Goal: Task Accomplishment & Management: Use online tool/utility

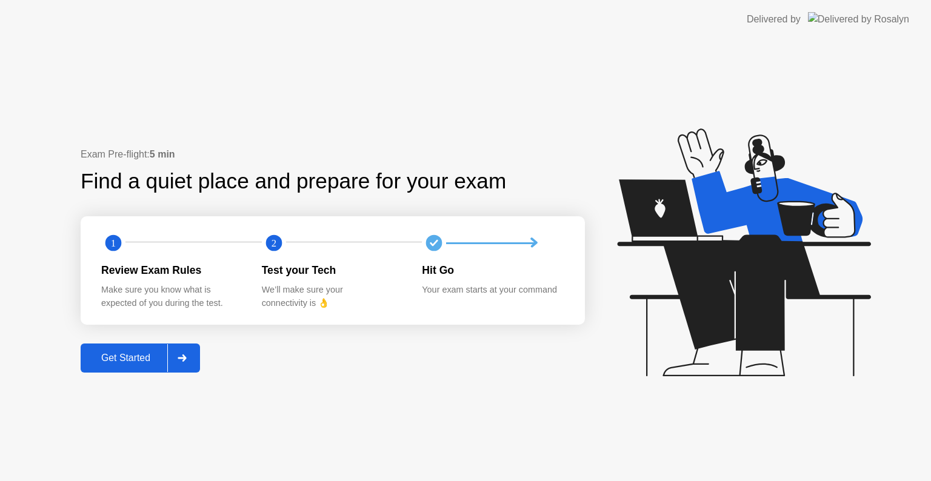
click at [183, 358] on icon at bounding box center [182, 358] width 8 height 7
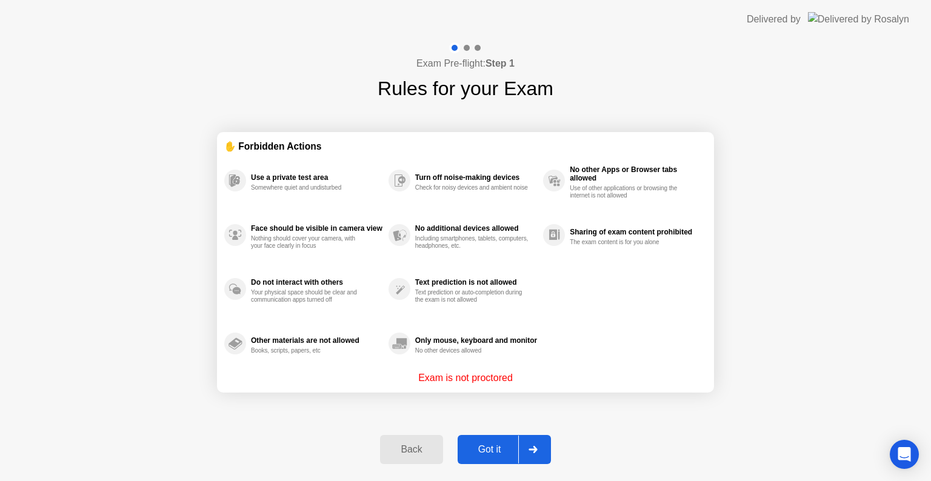
click at [532, 446] on icon at bounding box center [533, 449] width 9 height 7
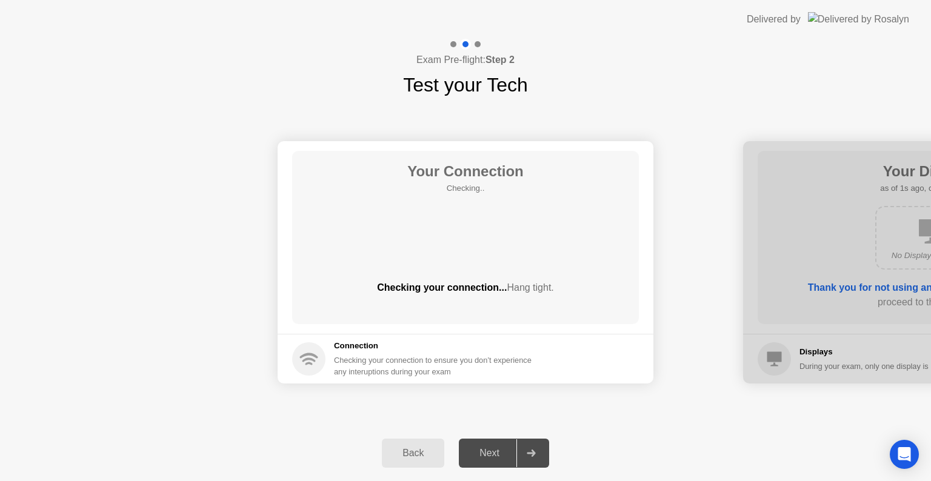
click at [522, 460] on div at bounding box center [530, 453] width 29 height 28
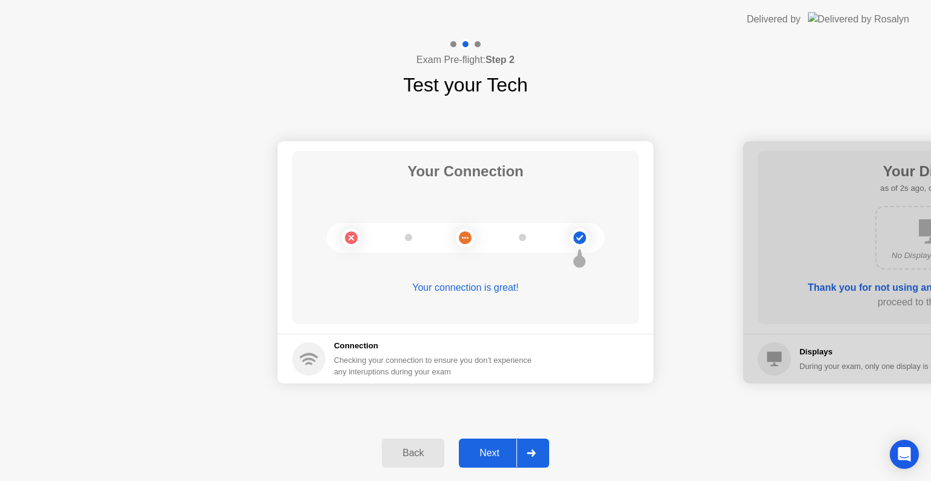
click at [530, 453] on icon at bounding box center [531, 453] width 8 height 7
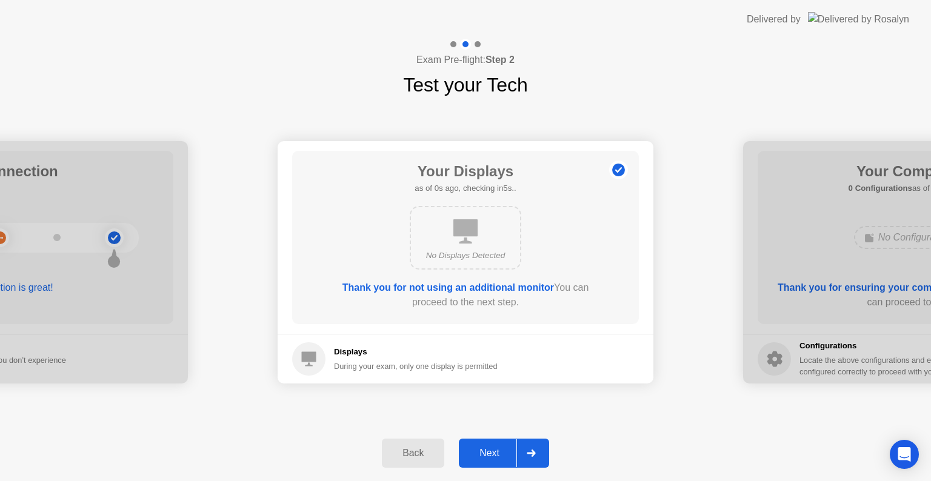
click at [530, 453] on icon at bounding box center [531, 453] width 8 height 7
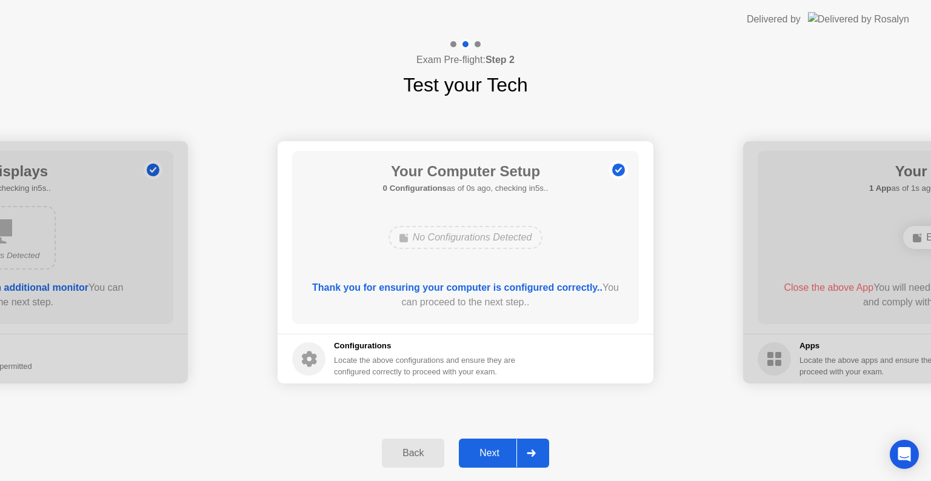
click at [530, 453] on icon at bounding box center [531, 453] width 8 height 7
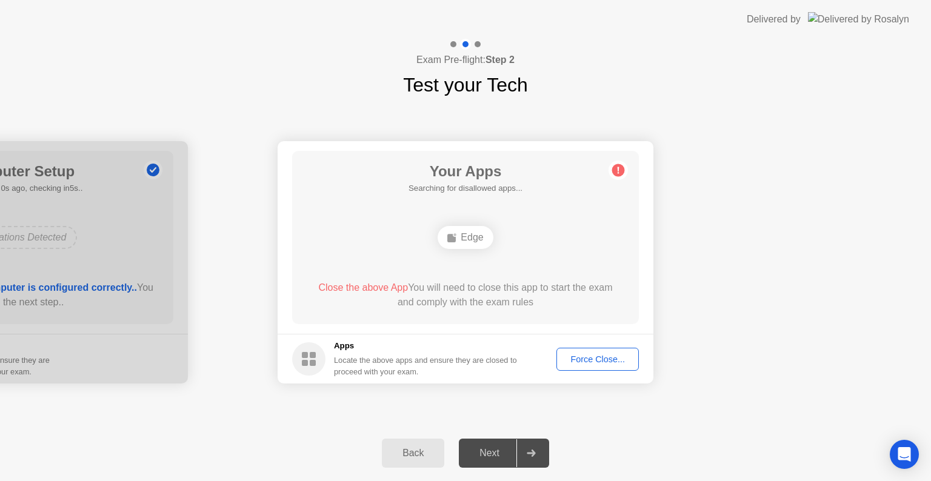
click at [530, 453] on icon at bounding box center [531, 453] width 8 height 7
click at [599, 358] on div "Force Close..." at bounding box center [598, 360] width 74 height 10
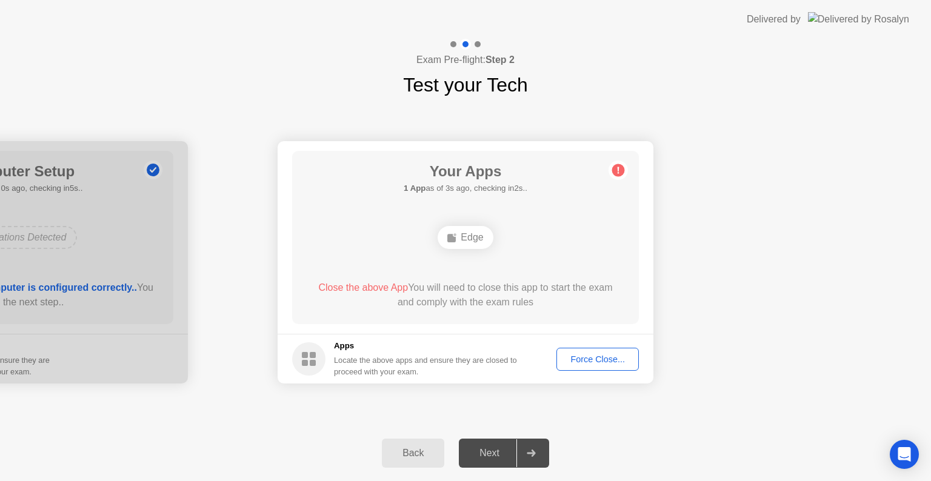
click at [599, 368] on button "Force Close..." at bounding box center [597, 359] width 82 height 23
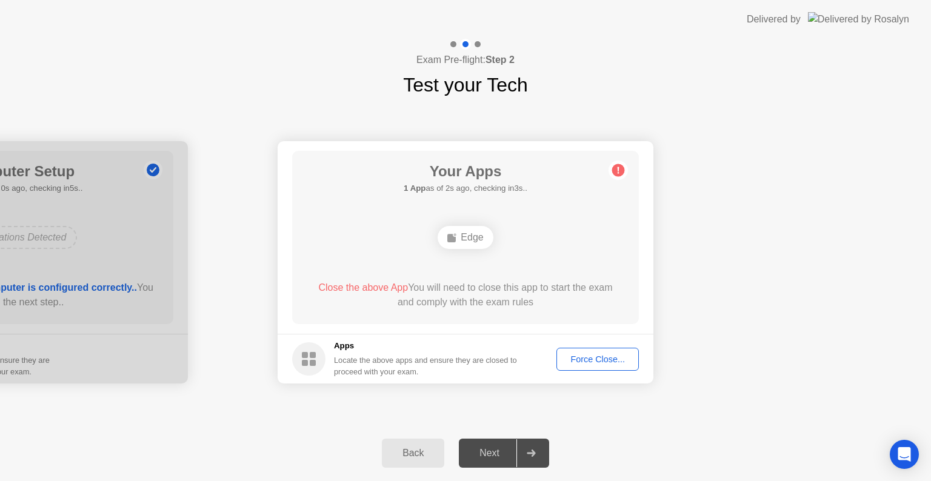
click at [602, 360] on div "Force Close..." at bounding box center [598, 360] width 74 height 10
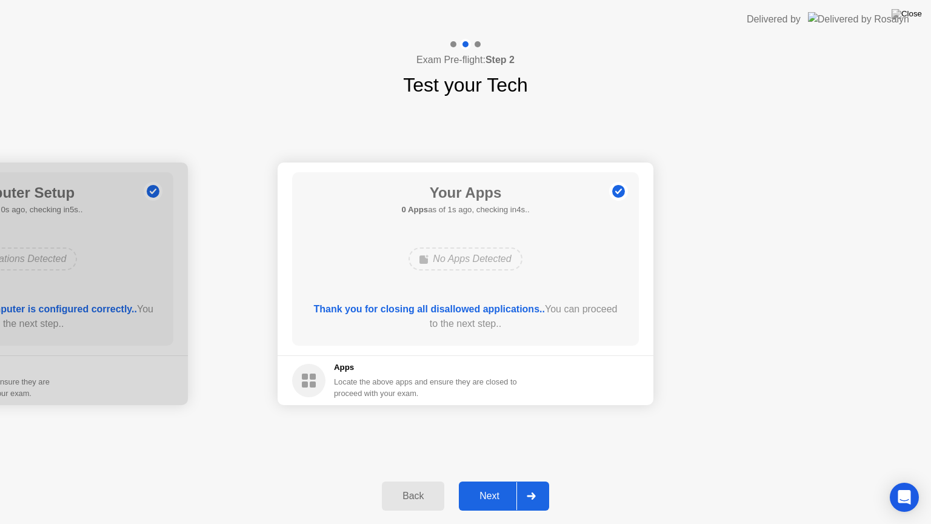
click at [530, 481] on div at bounding box center [530, 496] width 29 height 28
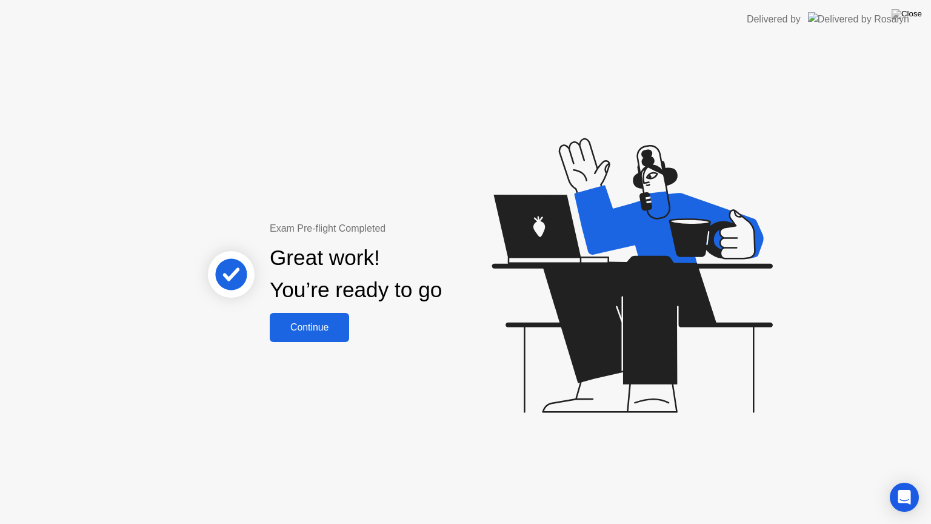
click at [309, 327] on div "Continue" at bounding box center [309, 327] width 72 height 11
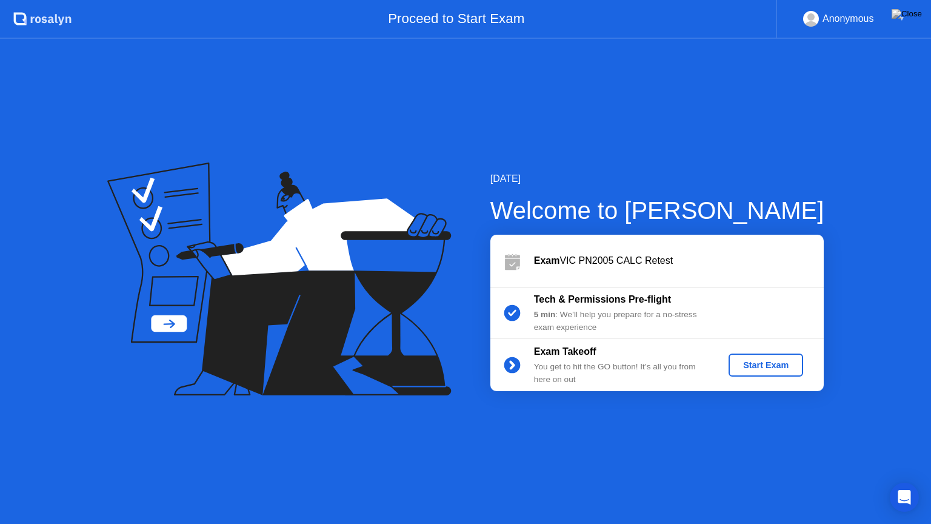
click at [771, 364] on div "Start Exam" at bounding box center [765, 365] width 65 height 10
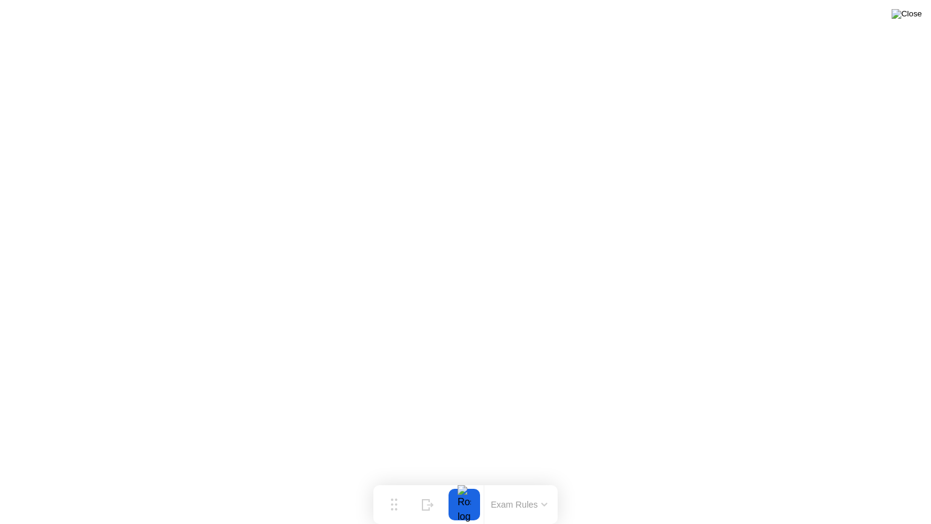
click at [910, 12] on img at bounding box center [907, 14] width 30 height 10
click at [907, 16] on img at bounding box center [907, 14] width 30 height 10
